Goal: Task Accomplishment & Management: Manage account settings

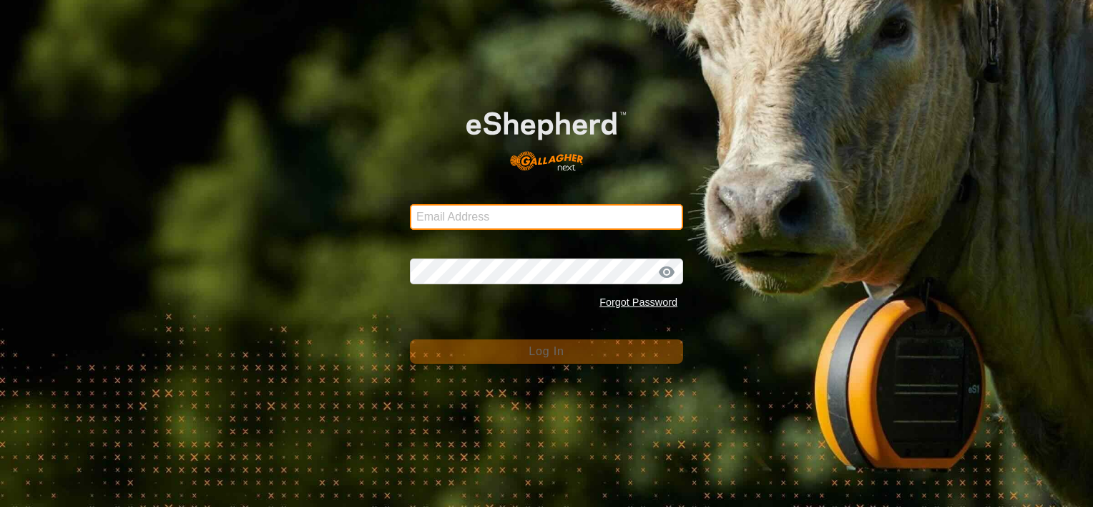
type input "[EMAIL_ADDRESS][DOMAIN_NAME]"
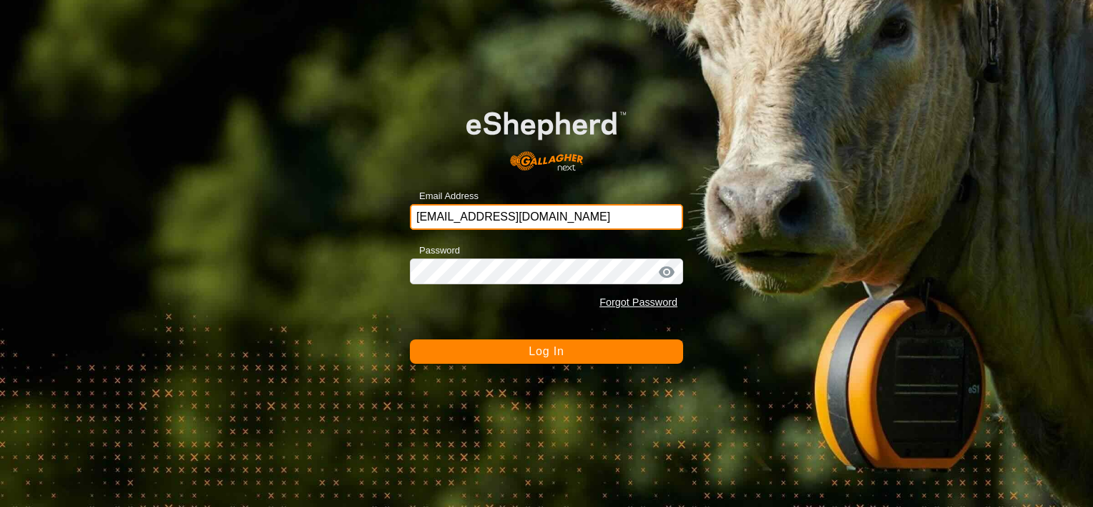
click at [498, 213] on input "[EMAIL_ADDRESS][DOMAIN_NAME]" at bounding box center [546, 217] width 273 height 26
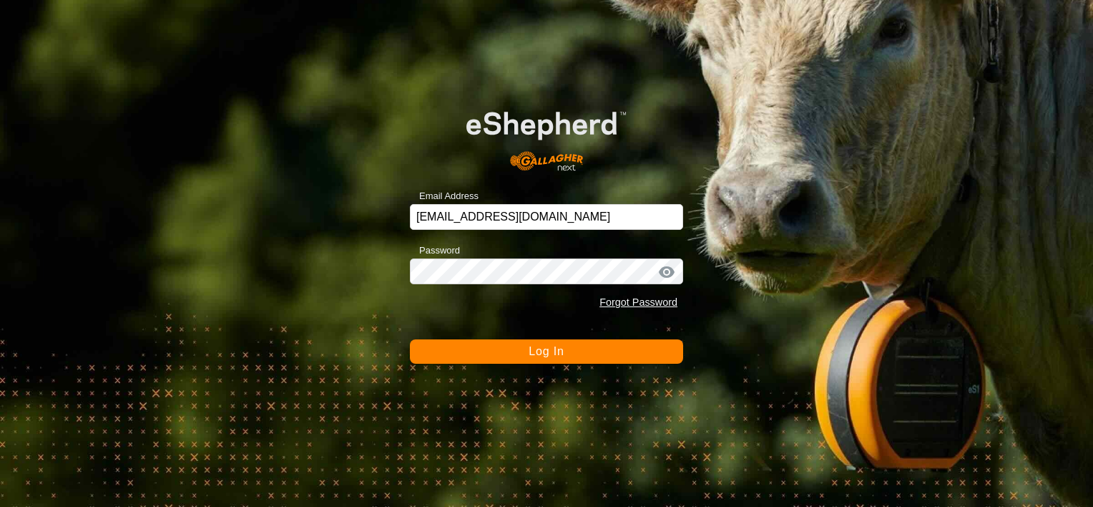
click at [527, 354] on button "Log In" at bounding box center [546, 351] width 273 height 24
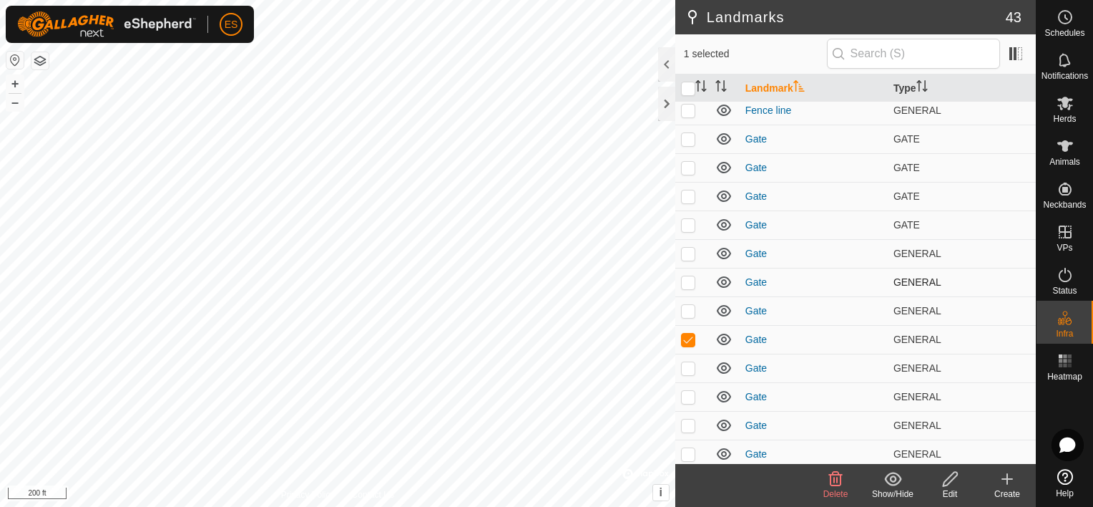
scroll to position [868, 0]
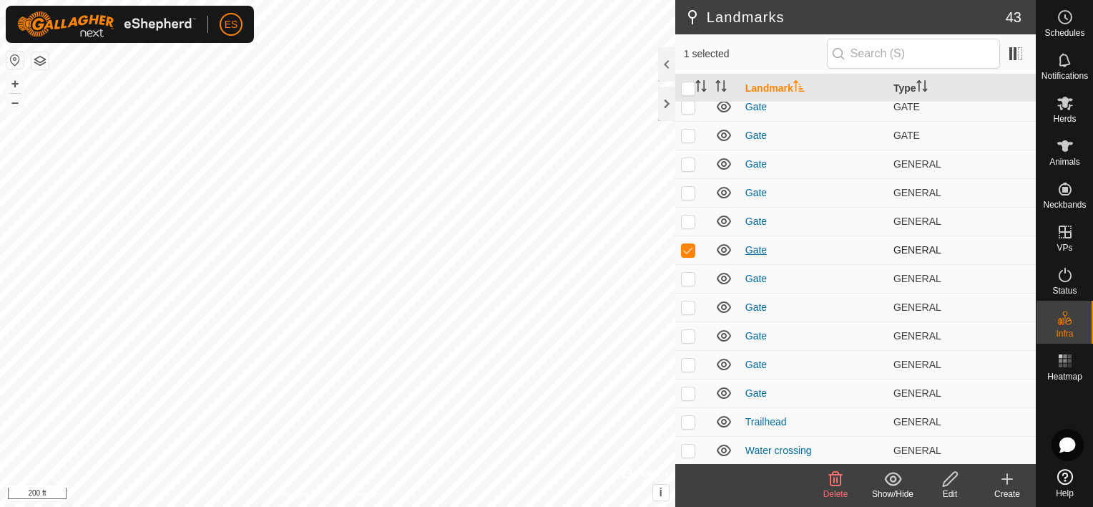
click at [761, 246] on link "Gate" at bounding box center [756, 249] width 21 height 11
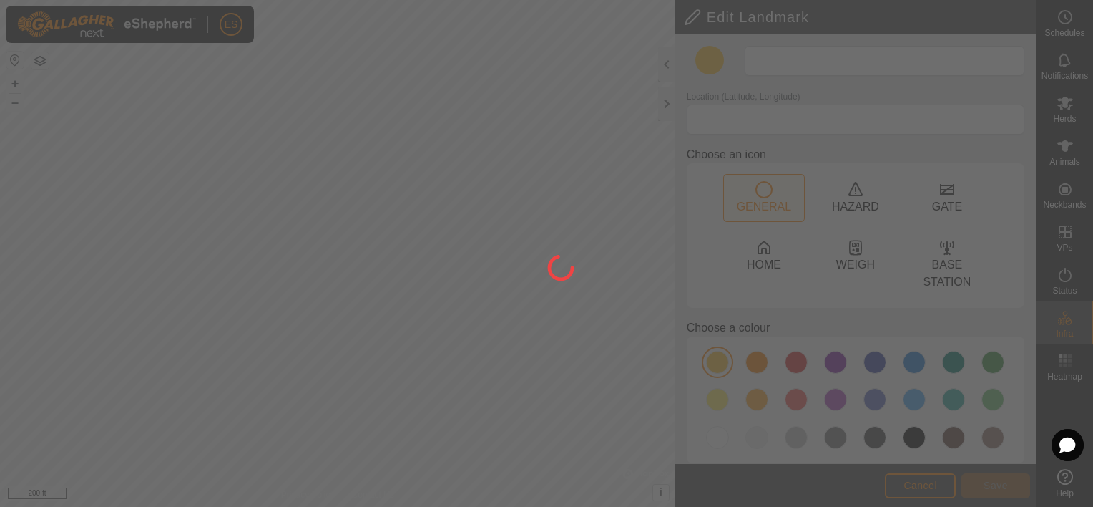
type input "Gate"
type input "42.999286, -90.490133"
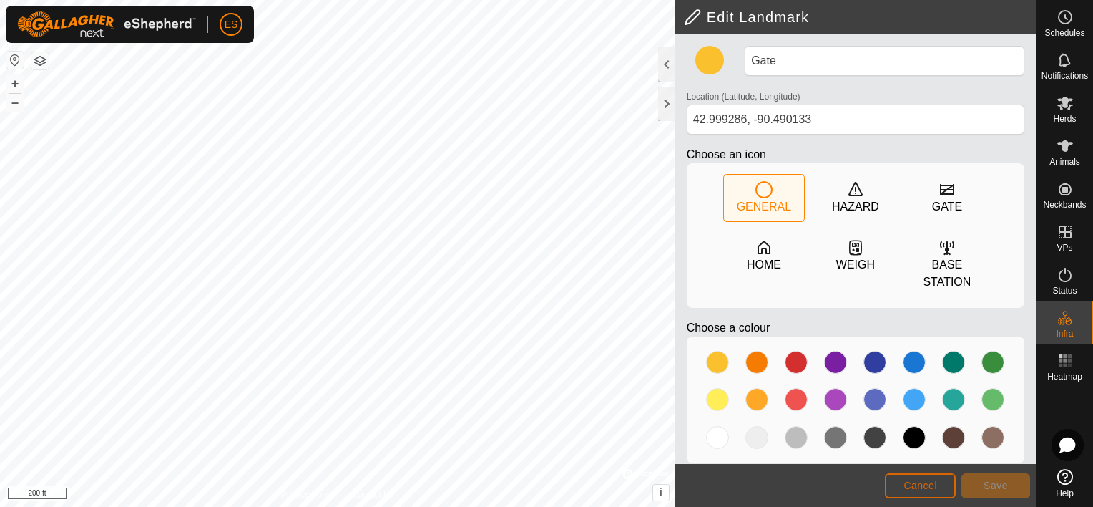
click at [931, 482] on span "Cancel" at bounding box center [921, 484] width 34 height 11
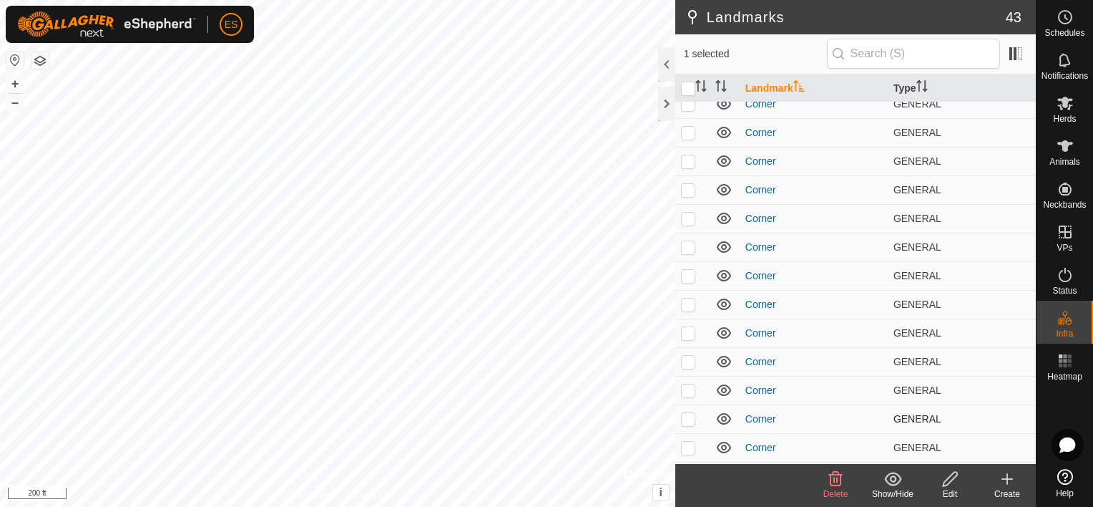
scroll to position [17, 0]
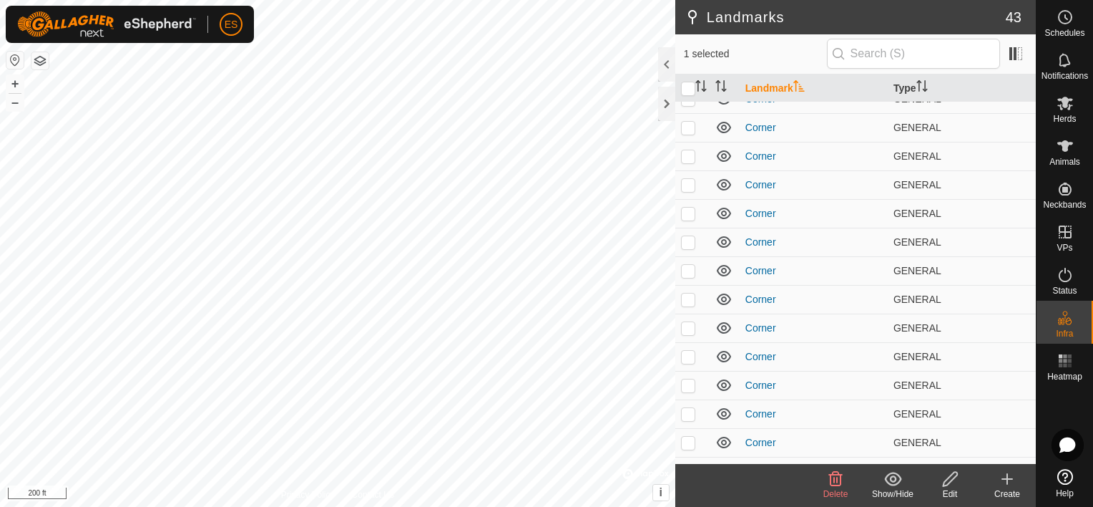
click at [838, 483] on icon at bounding box center [835, 478] width 17 height 17
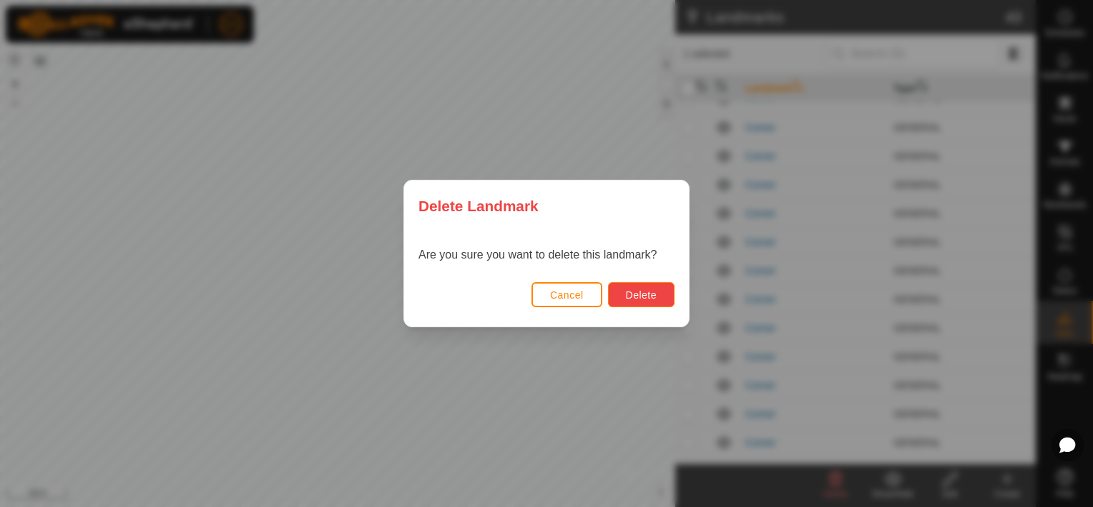
click at [636, 297] on span "Delete" at bounding box center [641, 294] width 31 height 11
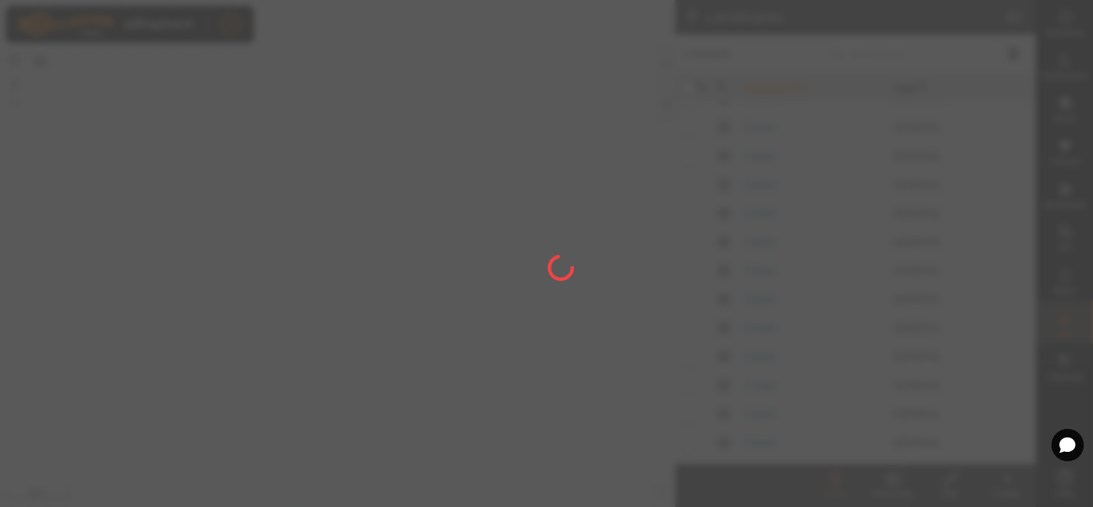
checkbox input "false"
